Goal: Information Seeking & Learning: Learn about a topic

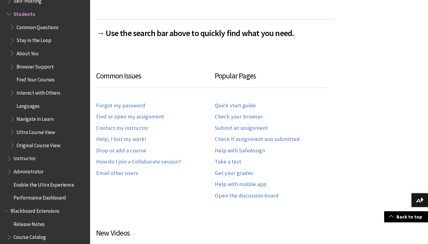
scroll to position [293, 0]
drag, startPoint x: 136, startPoint y: 149, endPoint x: 262, endPoint y: 1, distance: 194.3
click at [0, 0] on div "Skip to main content Help Center English عربية Català Cymraeg Deutsch Español S…" at bounding box center [214, 226] width 428 height 1039
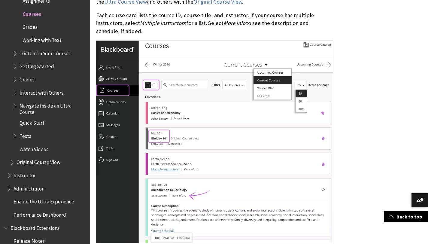
scroll to position [237, 0]
